Goal: Information Seeking & Learning: Learn about a topic

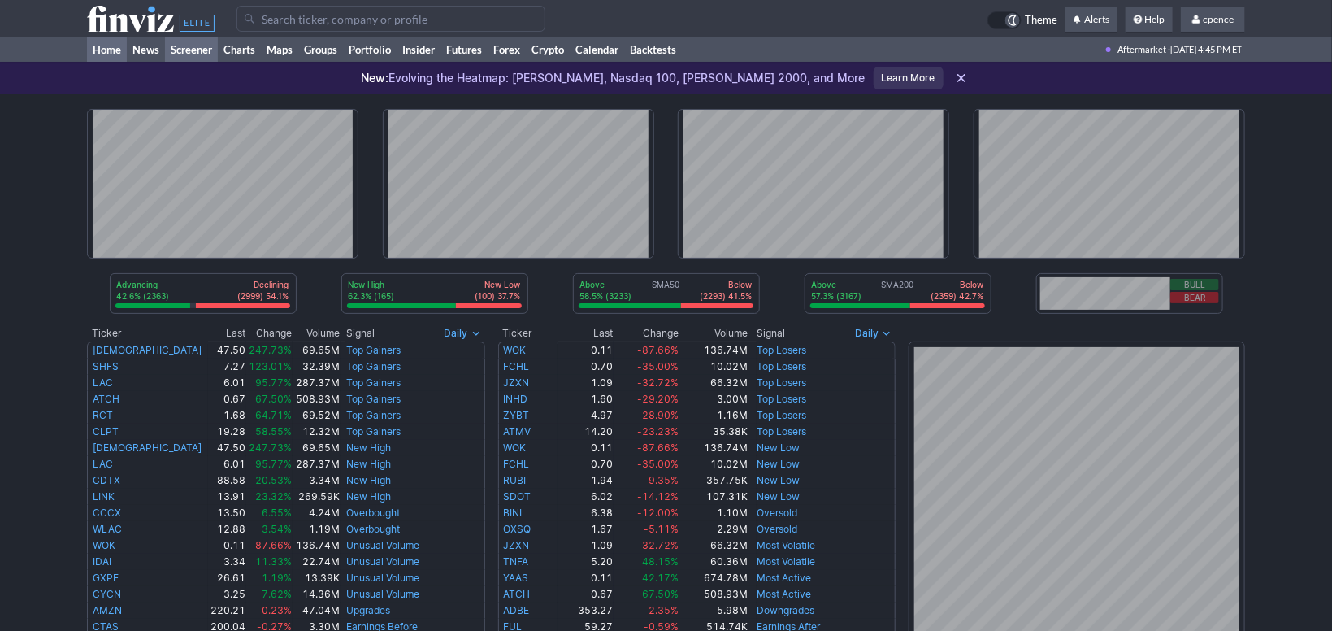
click at [204, 52] on link "Screener" at bounding box center [191, 49] width 53 height 24
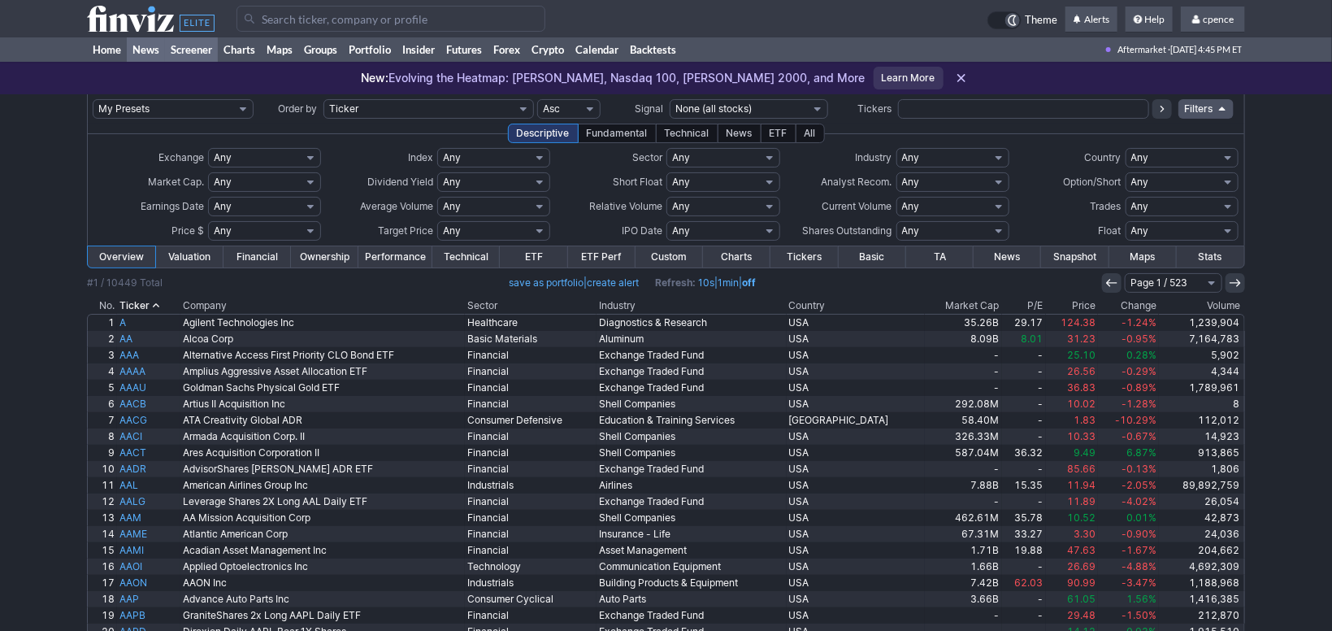
click at [136, 45] on link "News" at bounding box center [146, 49] width 38 height 24
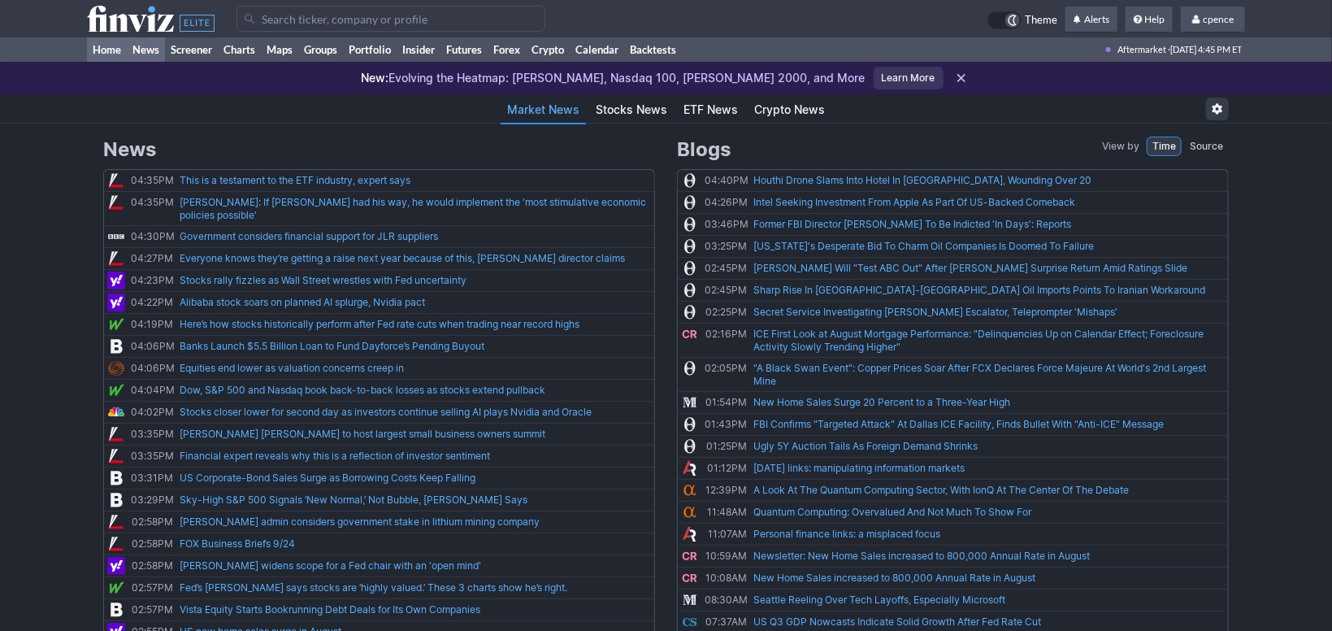
click at [115, 57] on link "Home" at bounding box center [107, 49] width 40 height 24
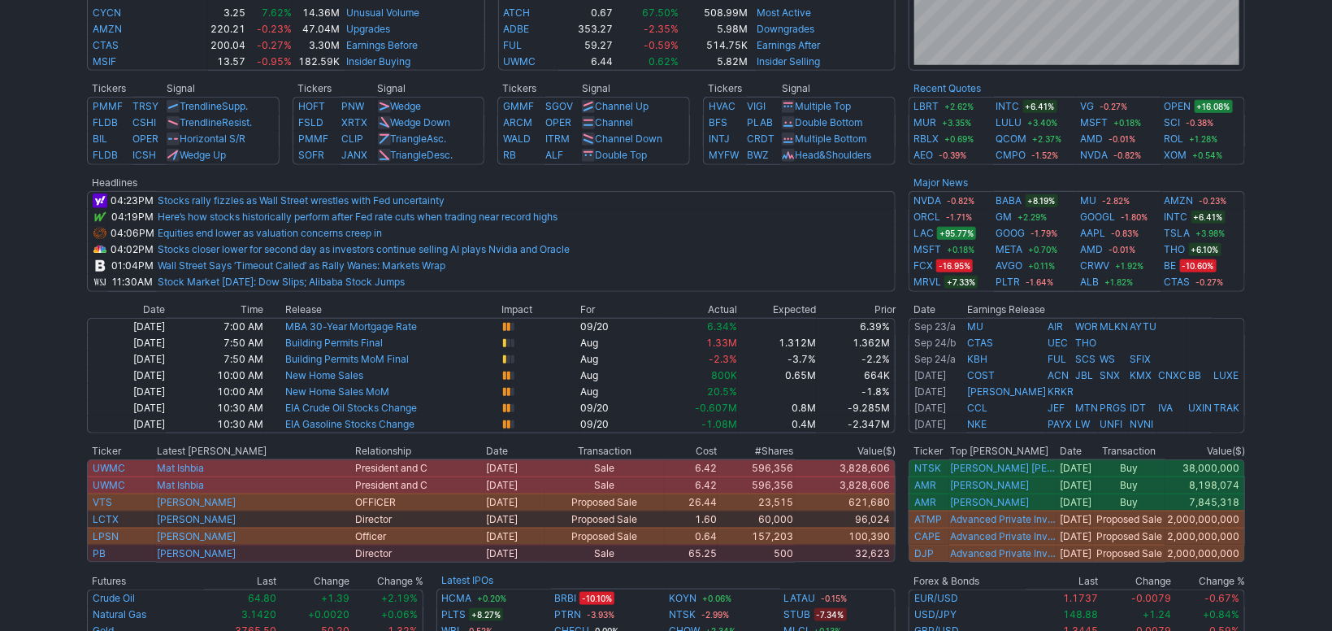
scroll to position [587, 0]
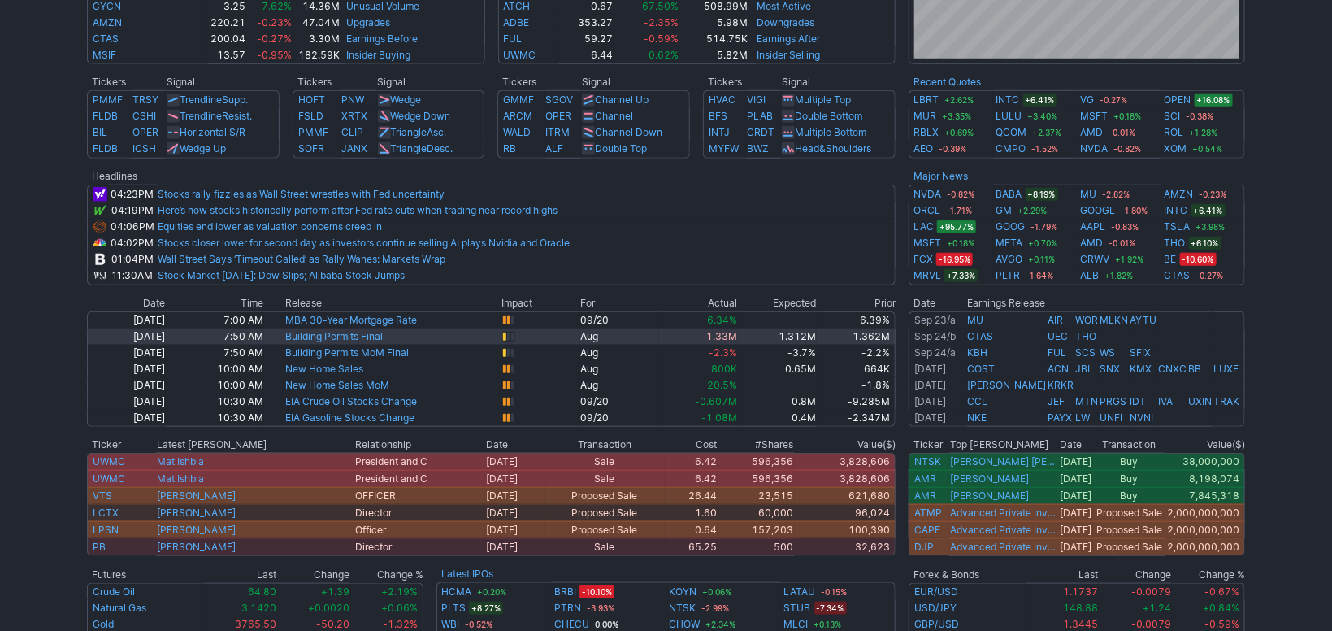
click at [635, 336] on td "Aug" at bounding box center [619, 336] width 79 height 16
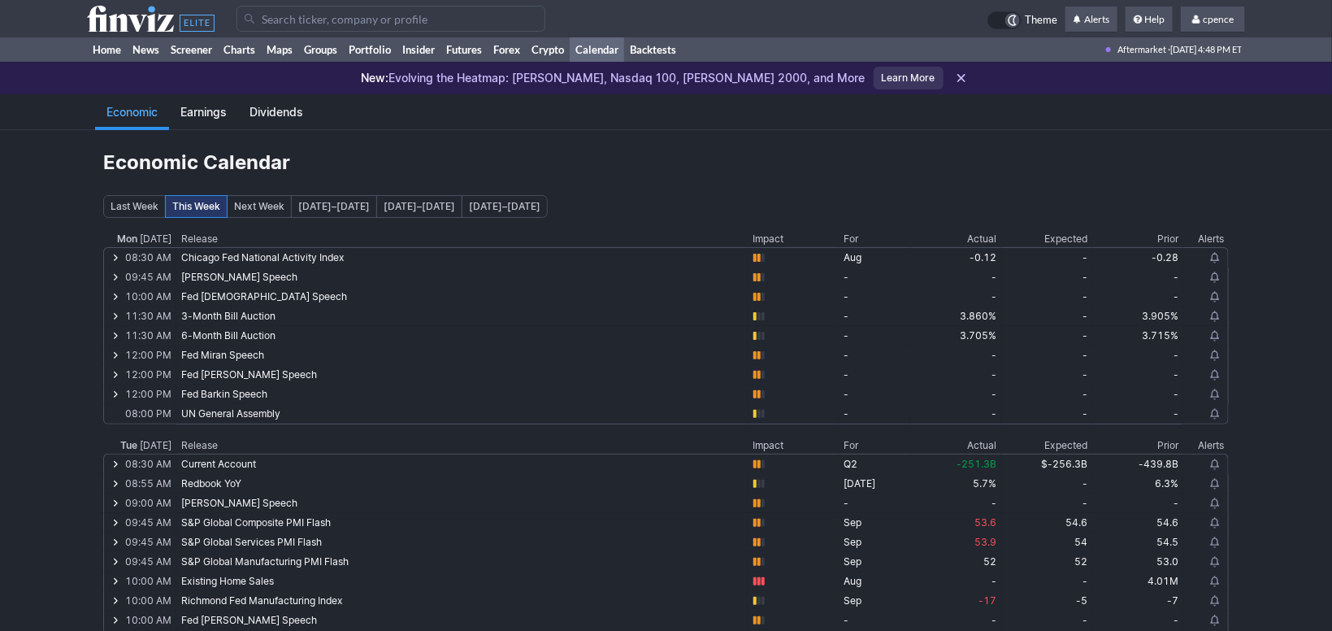
click at [164, 16] on icon at bounding box center [151, 19] width 128 height 26
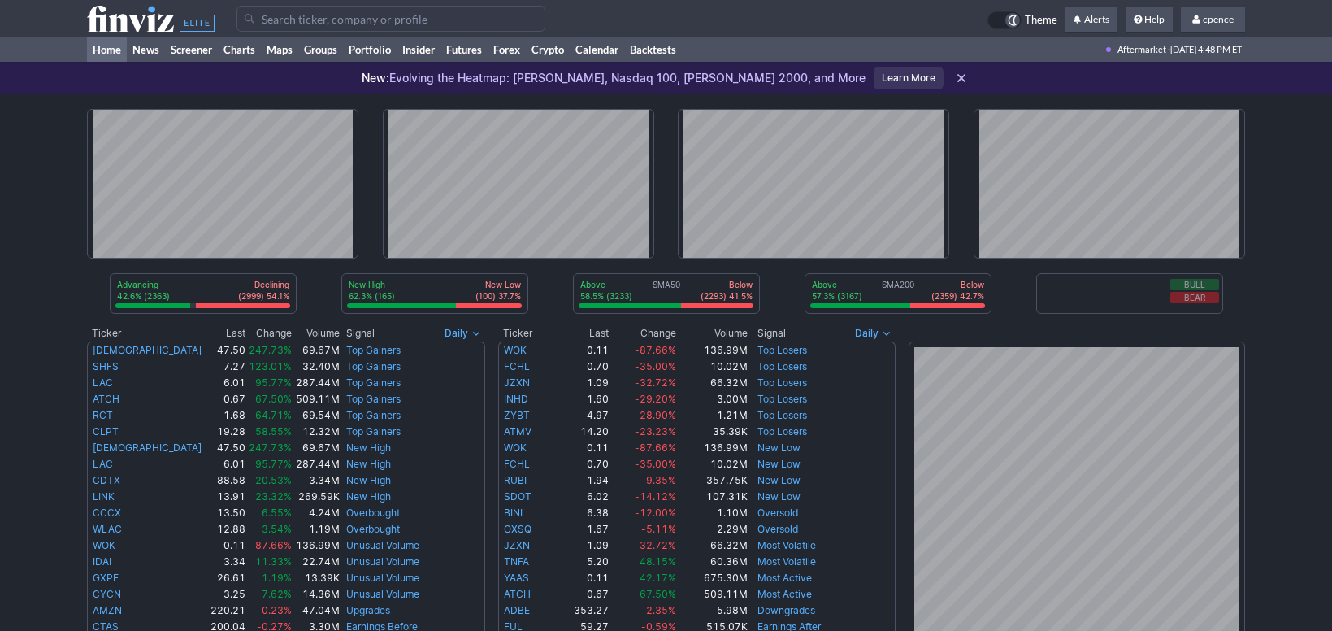
scroll to position [264, 0]
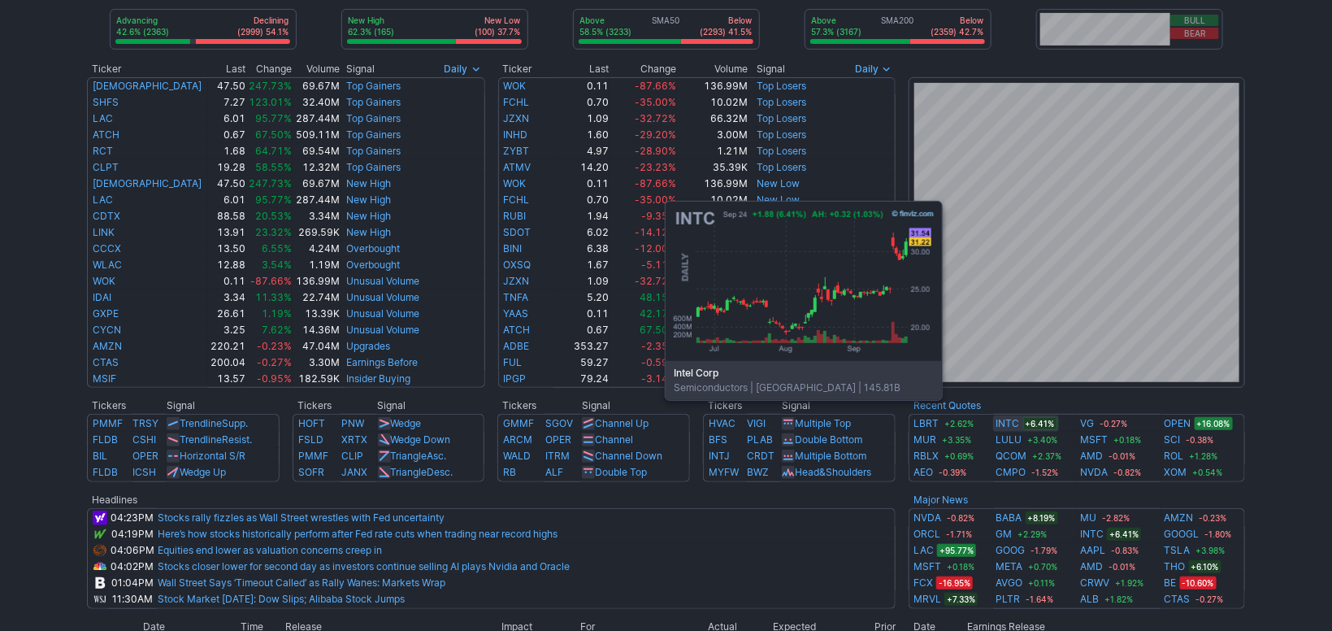
click at [1013, 423] on link "INTC" at bounding box center [1008, 423] width 24 height 16
